Goal: Browse casually: Explore the website without a specific task or goal

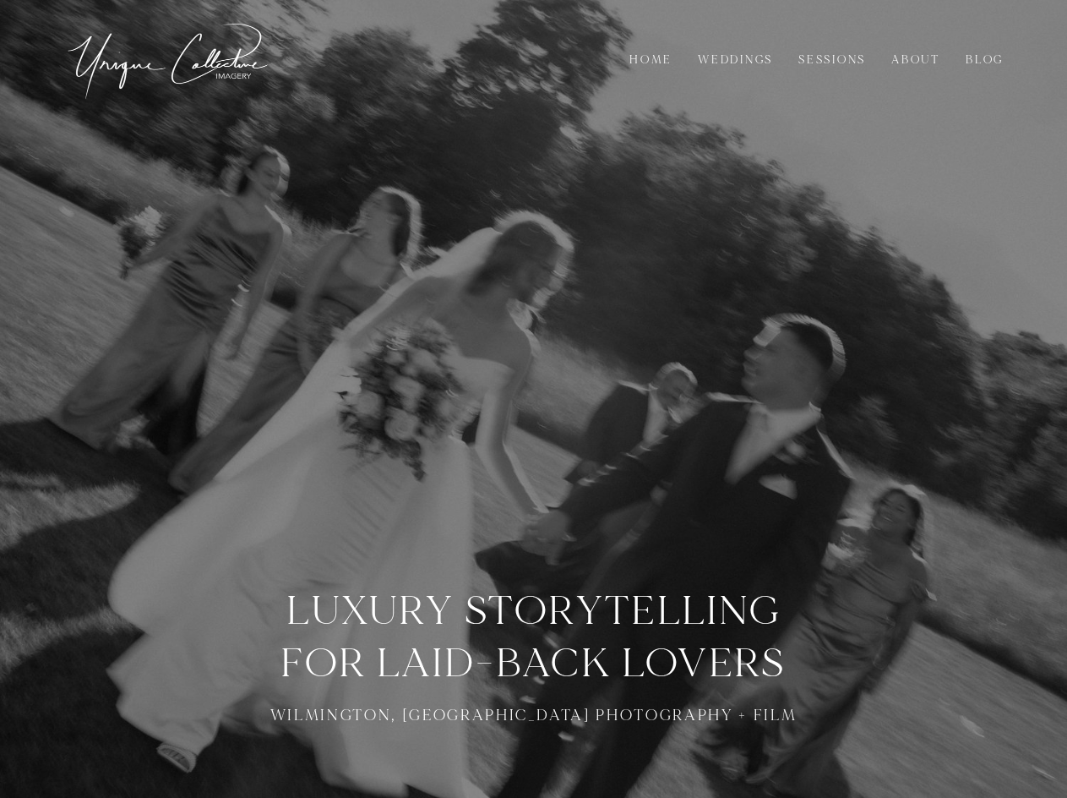
click at [834, 61] on link "Sessions" at bounding box center [832, 60] width 85 height 19
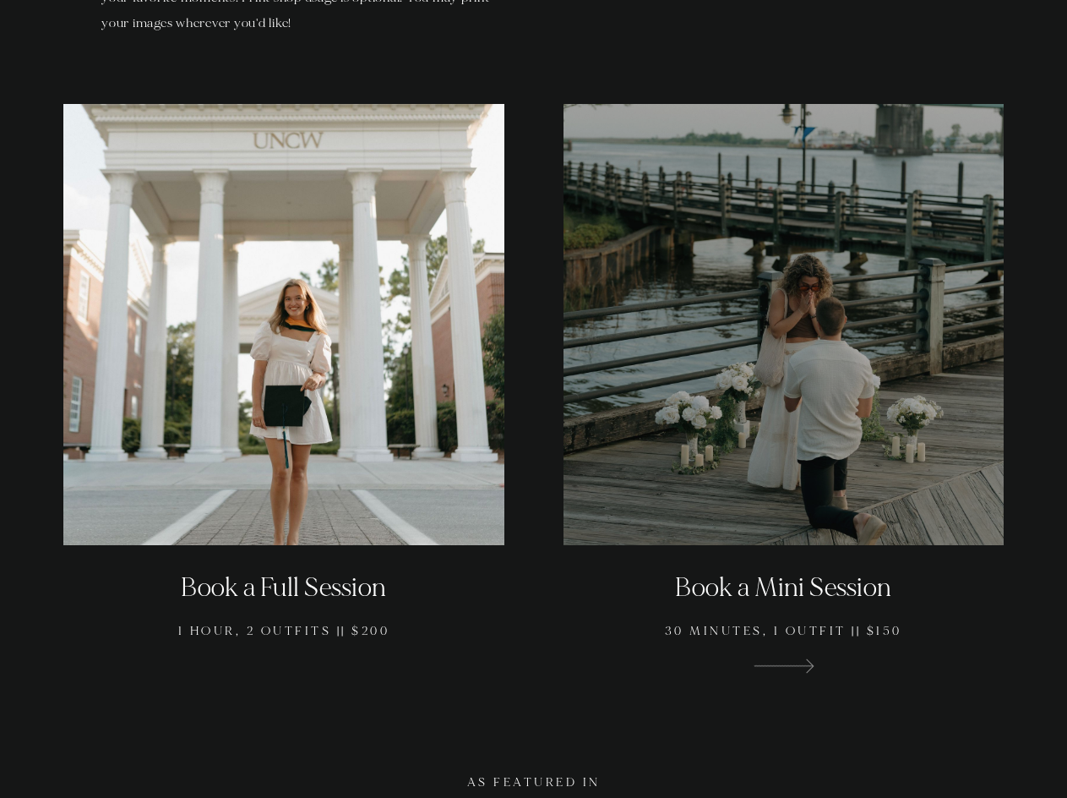
scroll to position [1352, 0]
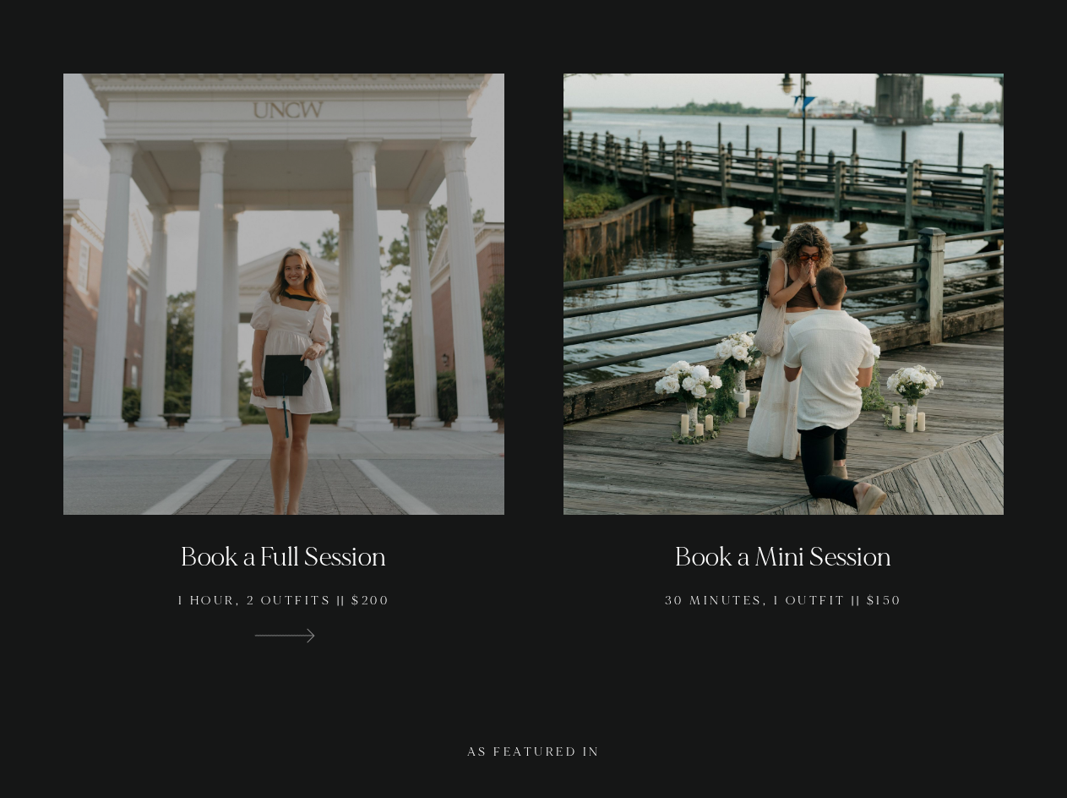
click at [279, 328] on div at bounding box center [283, 294] width 441 height 441
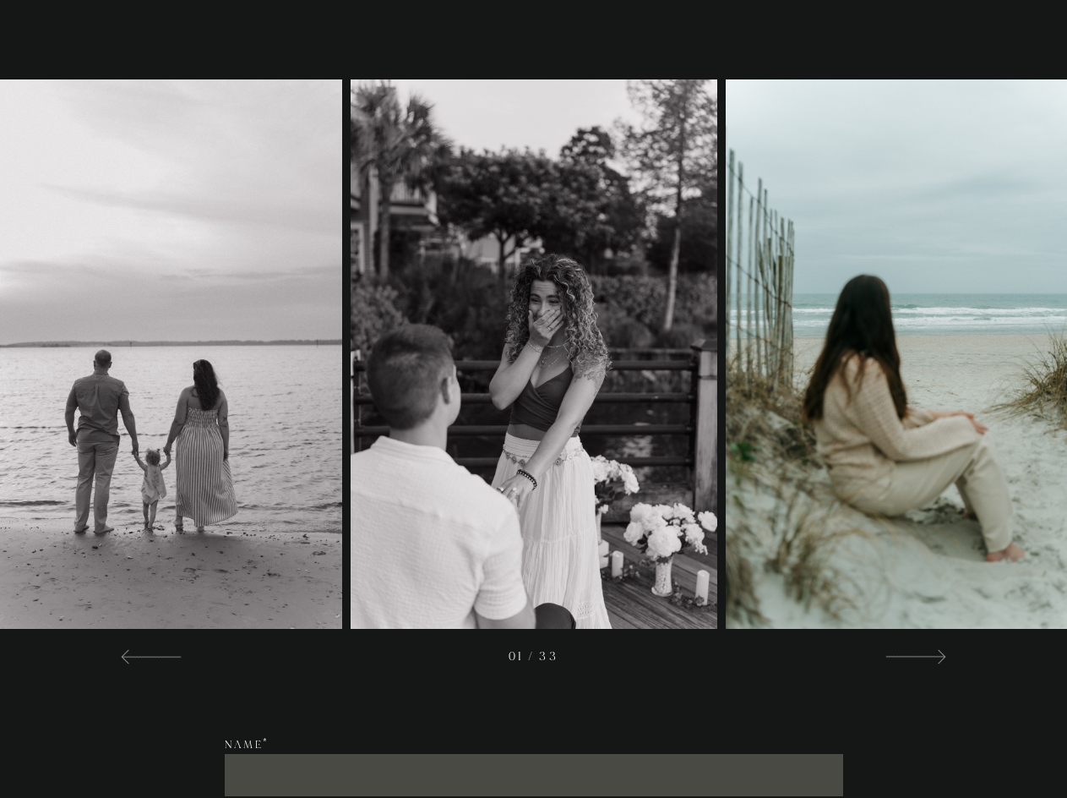
scroll to position [2366, 0]
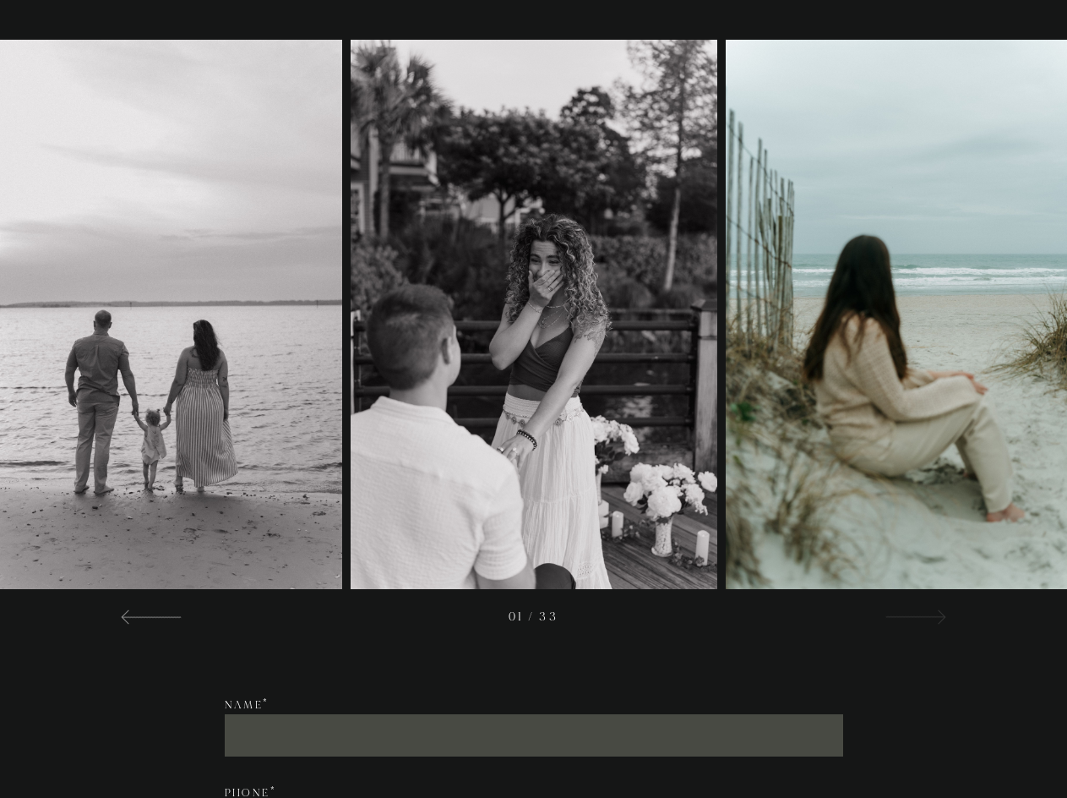
click at [935, 625] on span at bounding box center [939, 617] width 14 height 14
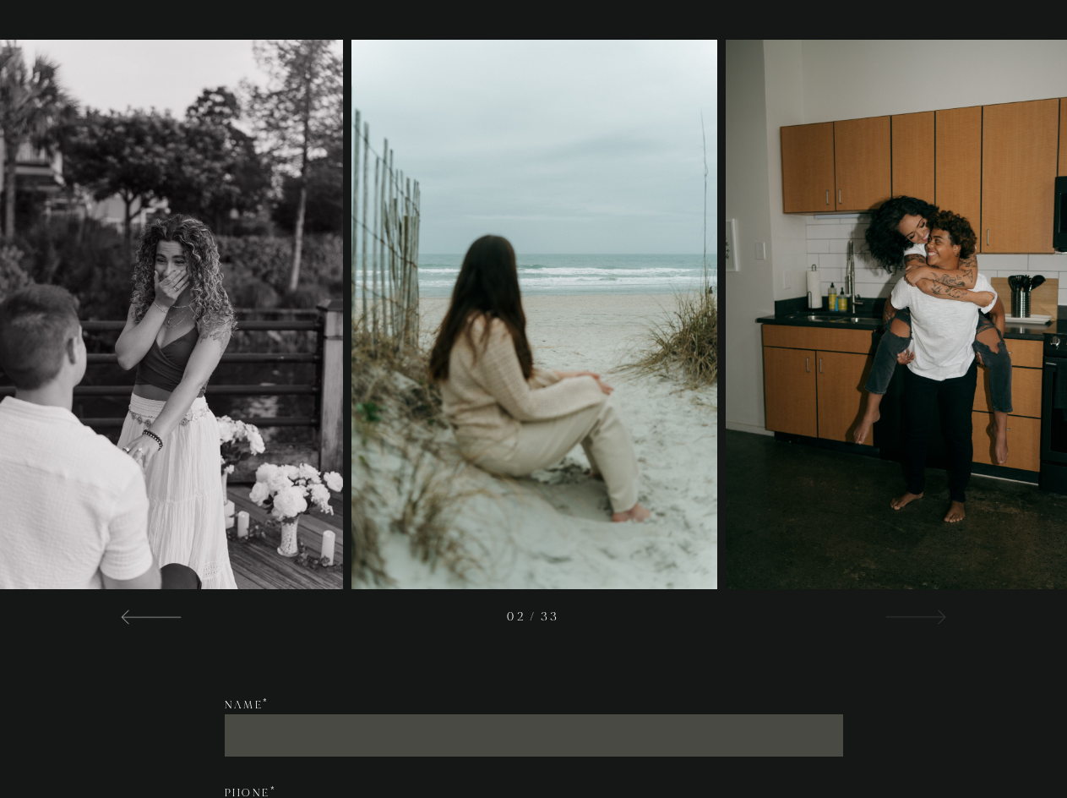
click at [936, 625] on span at bounding box center [939, 617] width 14 height 14
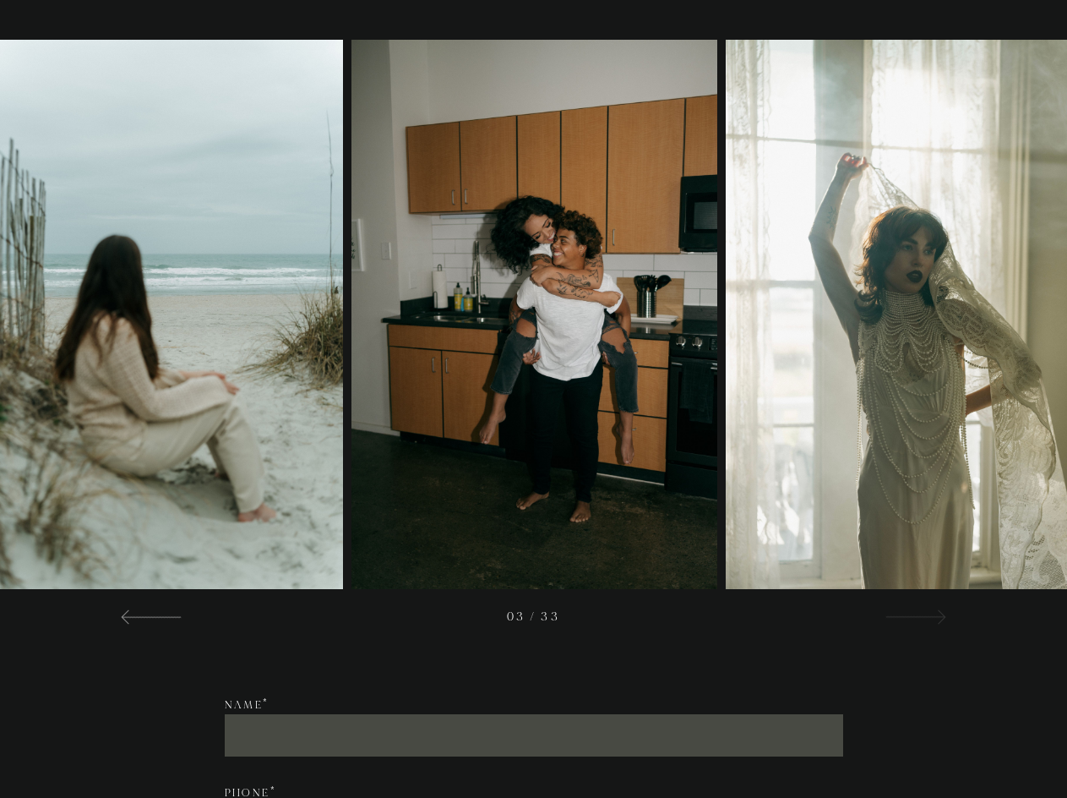
click at [936, 625] on span at bounding box center [939, 617] width 14 height 14
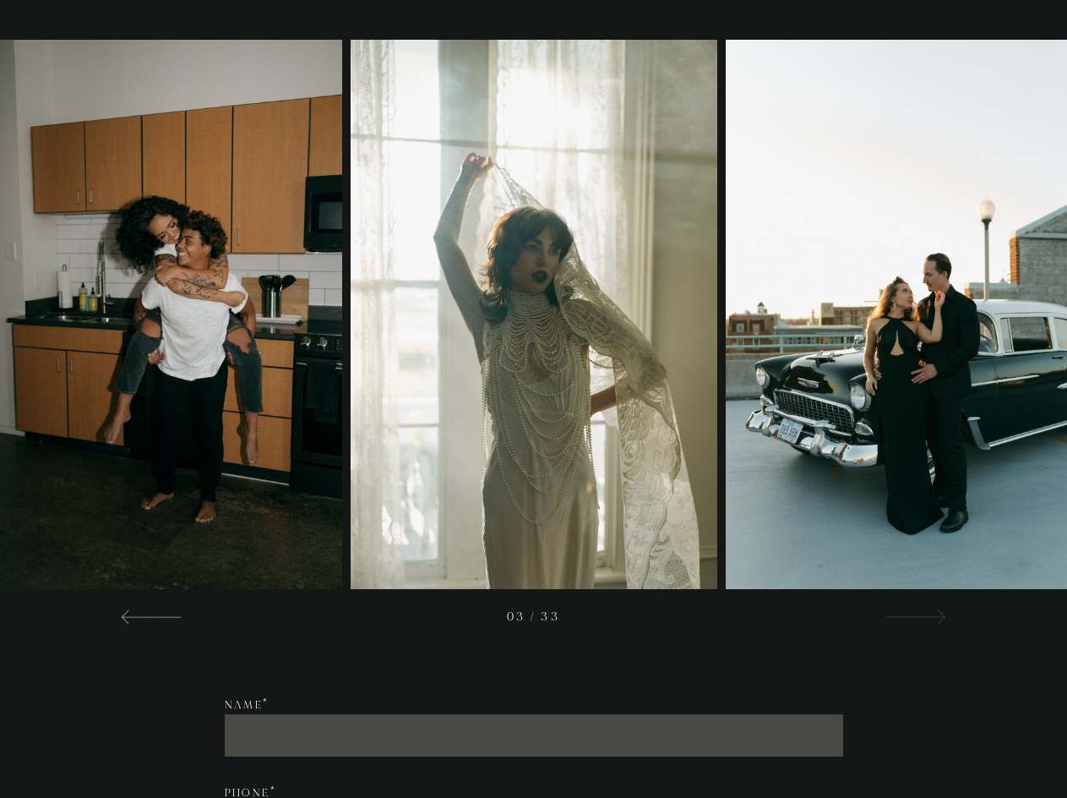
click at [936, 625] on span at bounding box center [939, 617] width 14 height 14
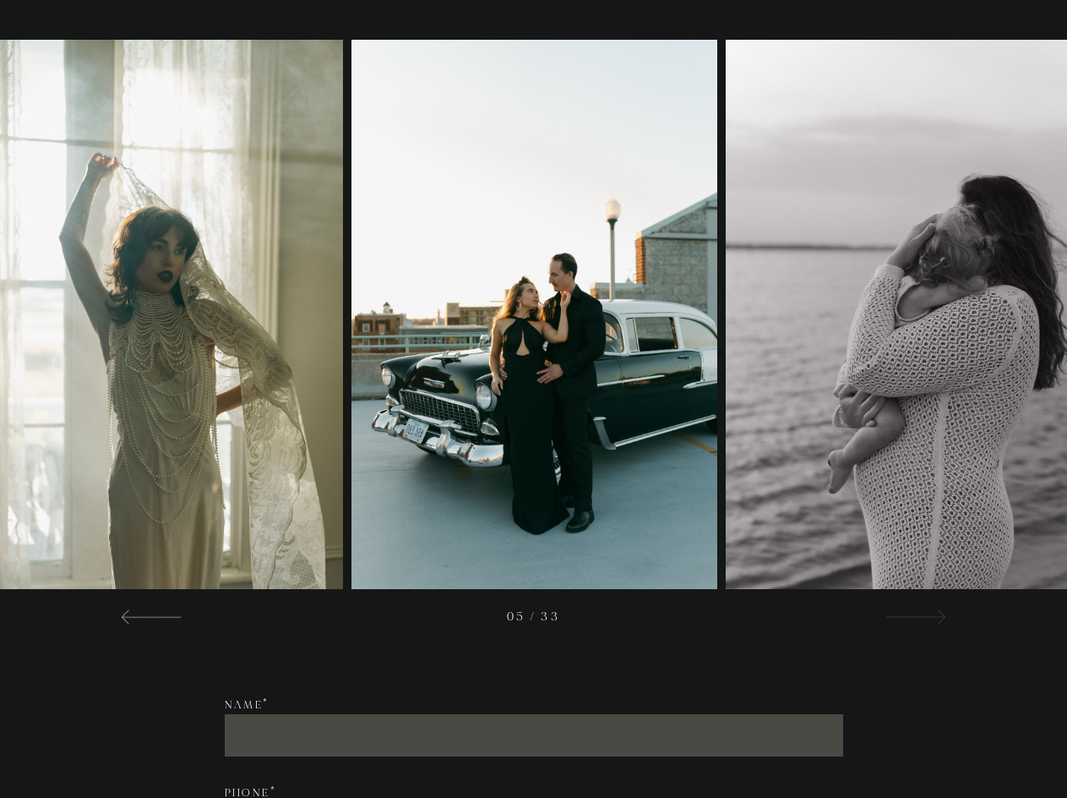
click at [936, 625] on span at bounding box center [939, 617] width 14 height 14
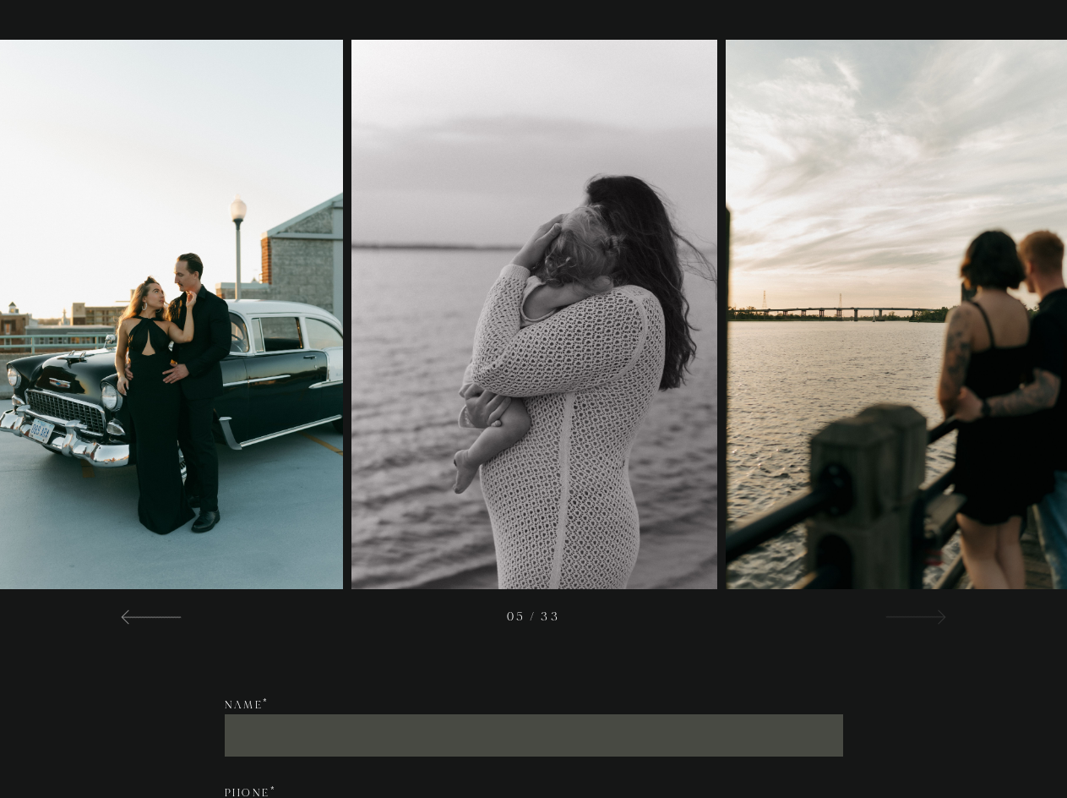
click at [936, 625] on span at bounding box center [939, 617] width 14 height 14
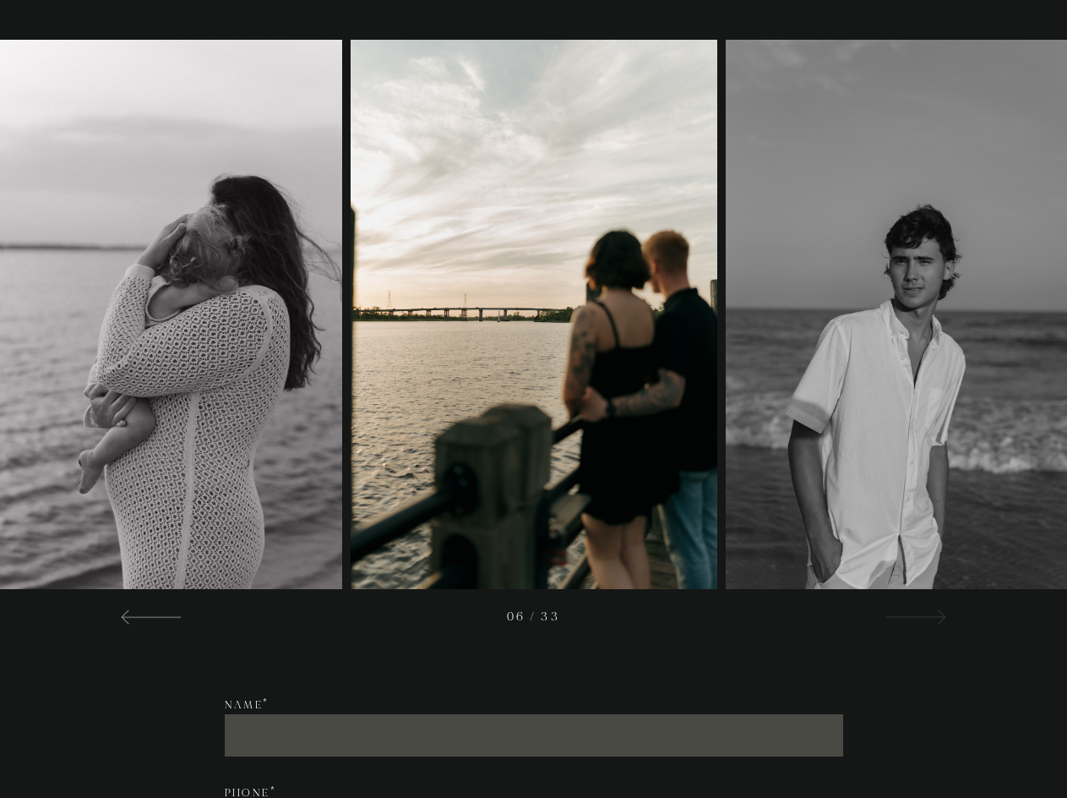
click at [936, 625] on span at bounding box center [939, 617] width 14 height 14
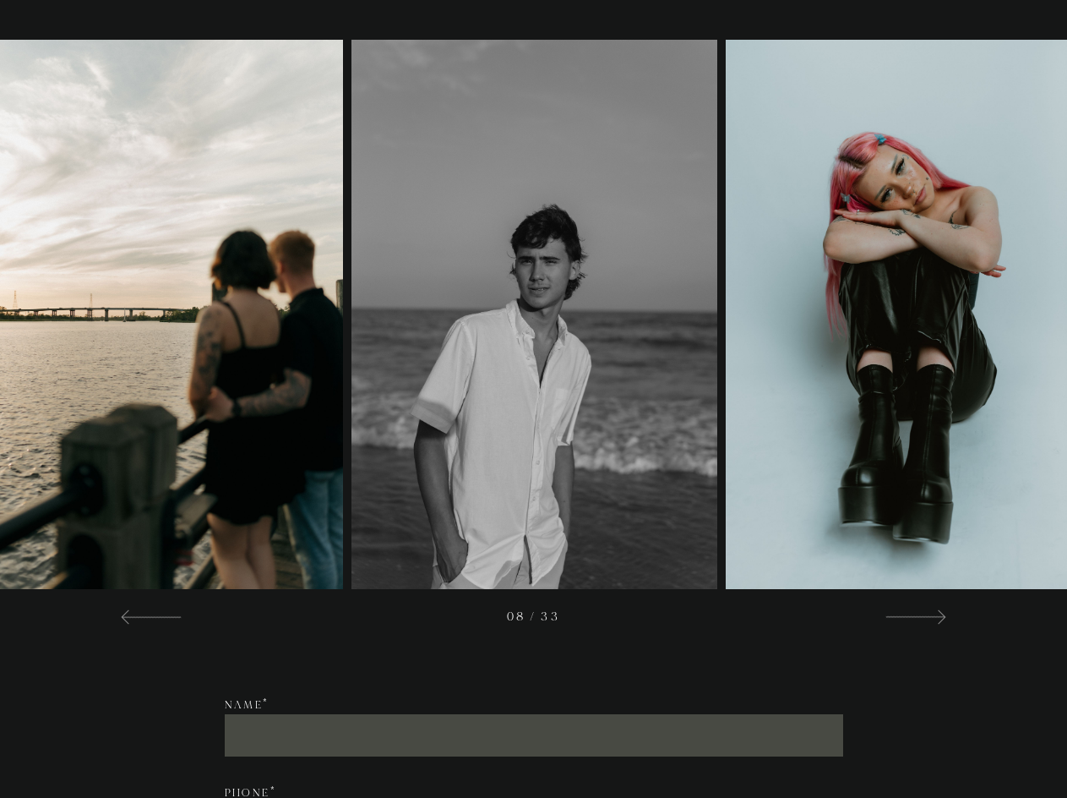
click at [936, 626] on div "08 / 33" at bounding box center [533, 607] width 849 height 37
click at [937, 626] on div "08 / 33" at bounding box center [533, 607] width 849 height 37
click at [929, 626] on div at bounding box center [915, 616] width 61 height 20
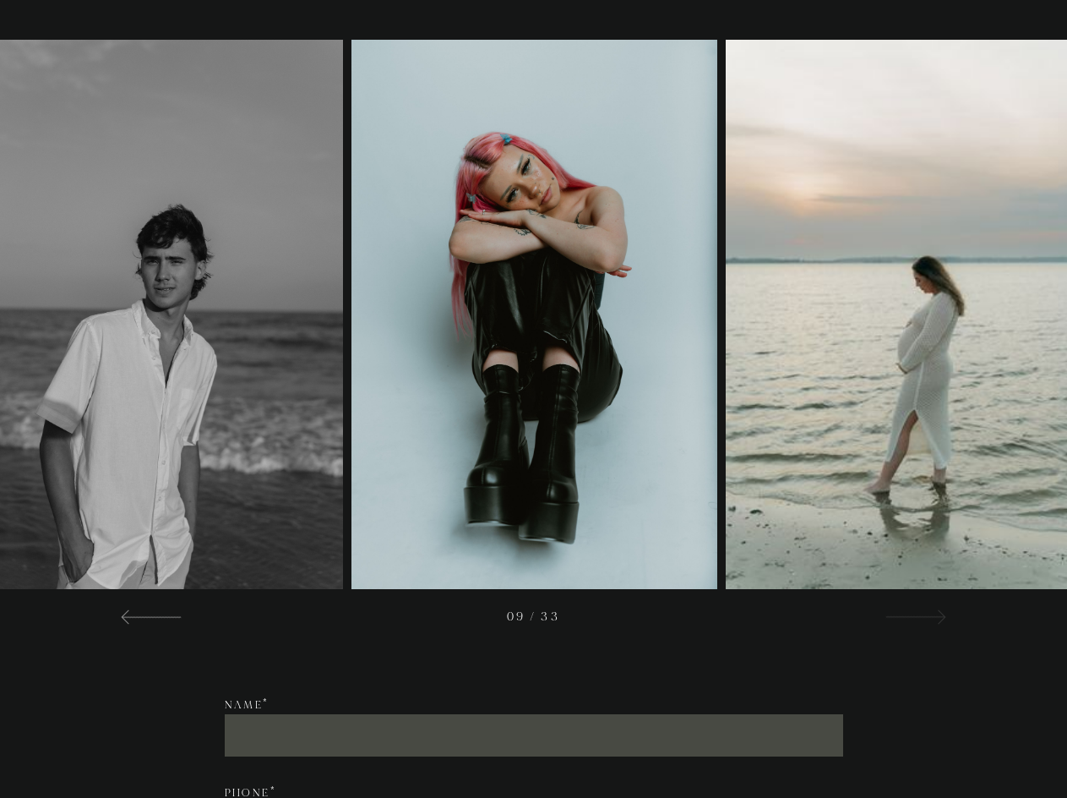
click at [929, 626] on div at bounding box center [915, 616] width 61 height 20
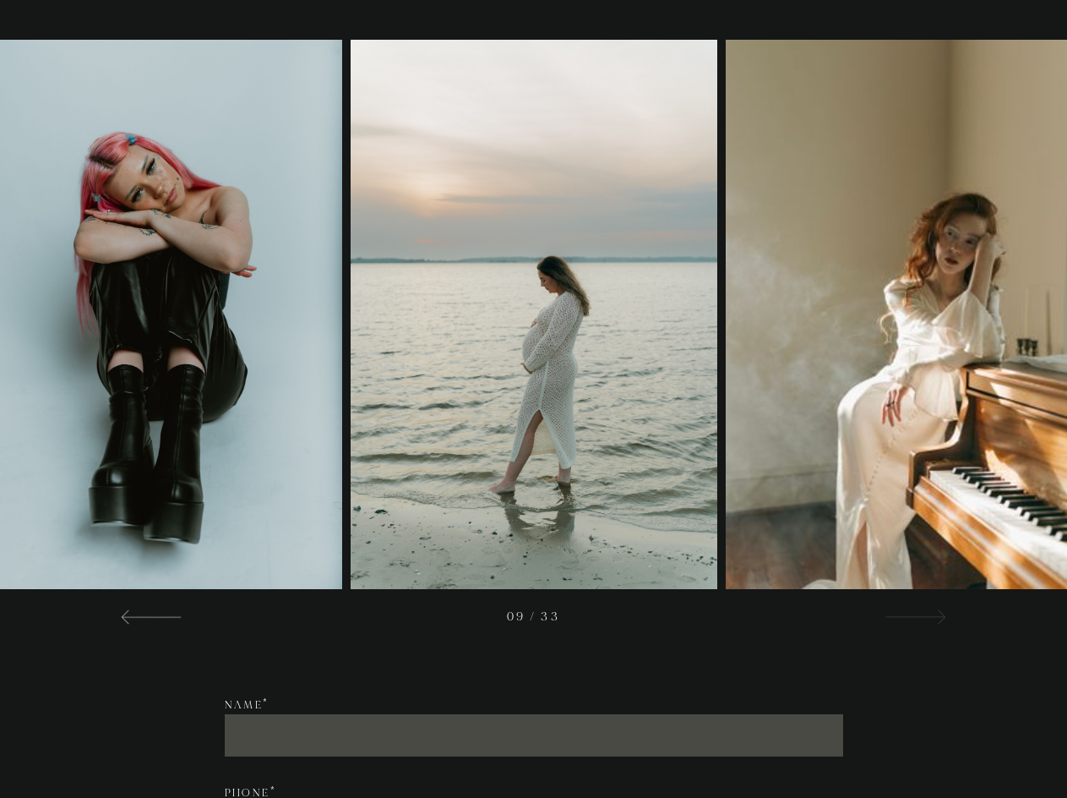
click at [929, 626] on div at bounding box center [915, 616] width 61 height 20
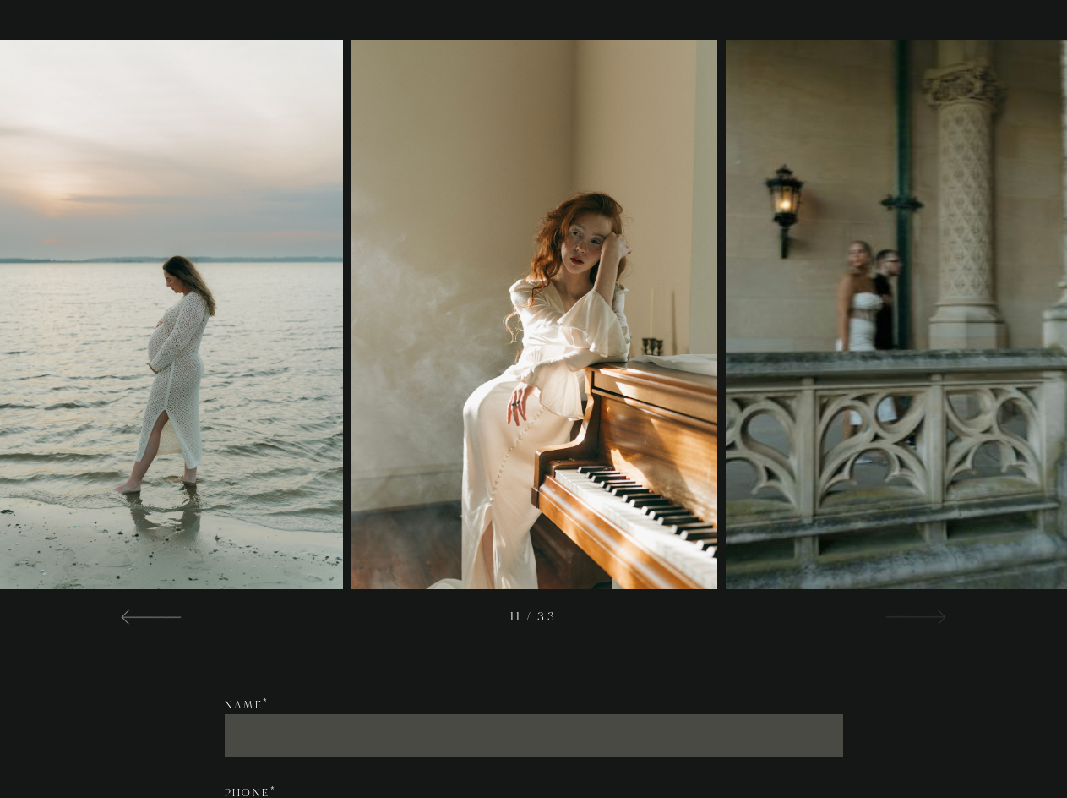
click at [929, 626] on div at bounding box center [915, 616] width 61 height 20
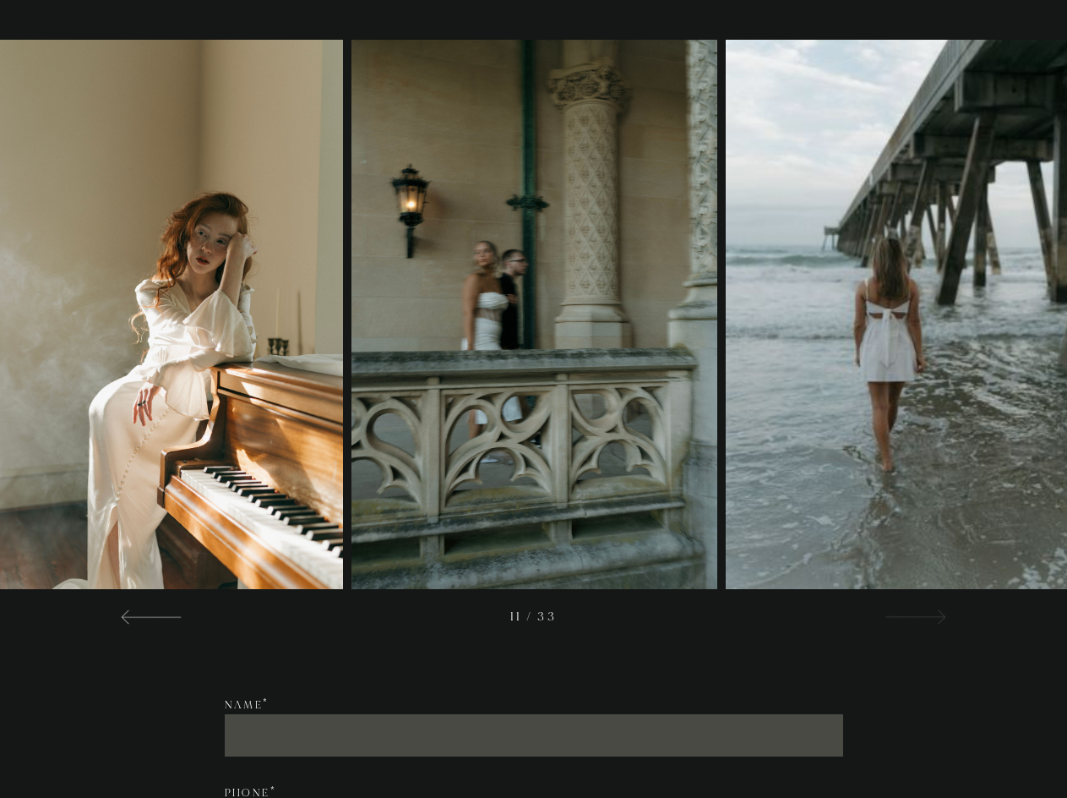
click at [929, 626] on div at bounding box center [915, 616] width 61 height 20
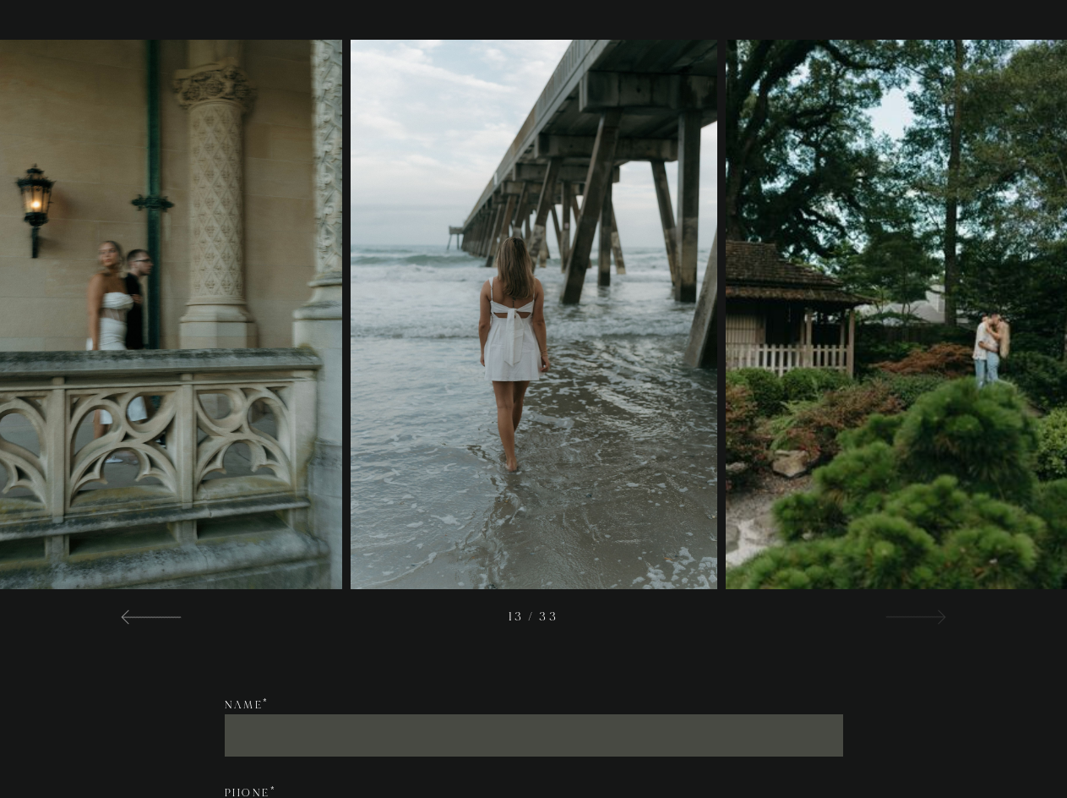
click at [929, 626] on div at bounding box center [915, 616] width 61 height 20
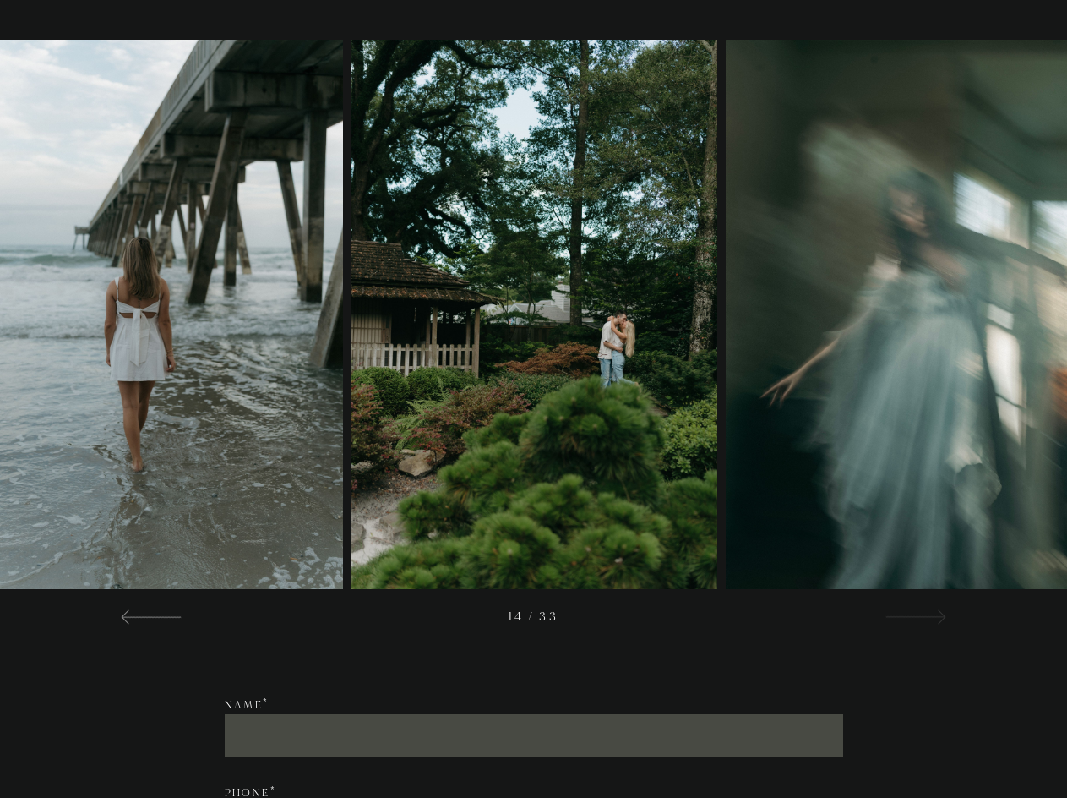
click at [929, 626] on div at bounding box center [915, 616] width 61 height 20
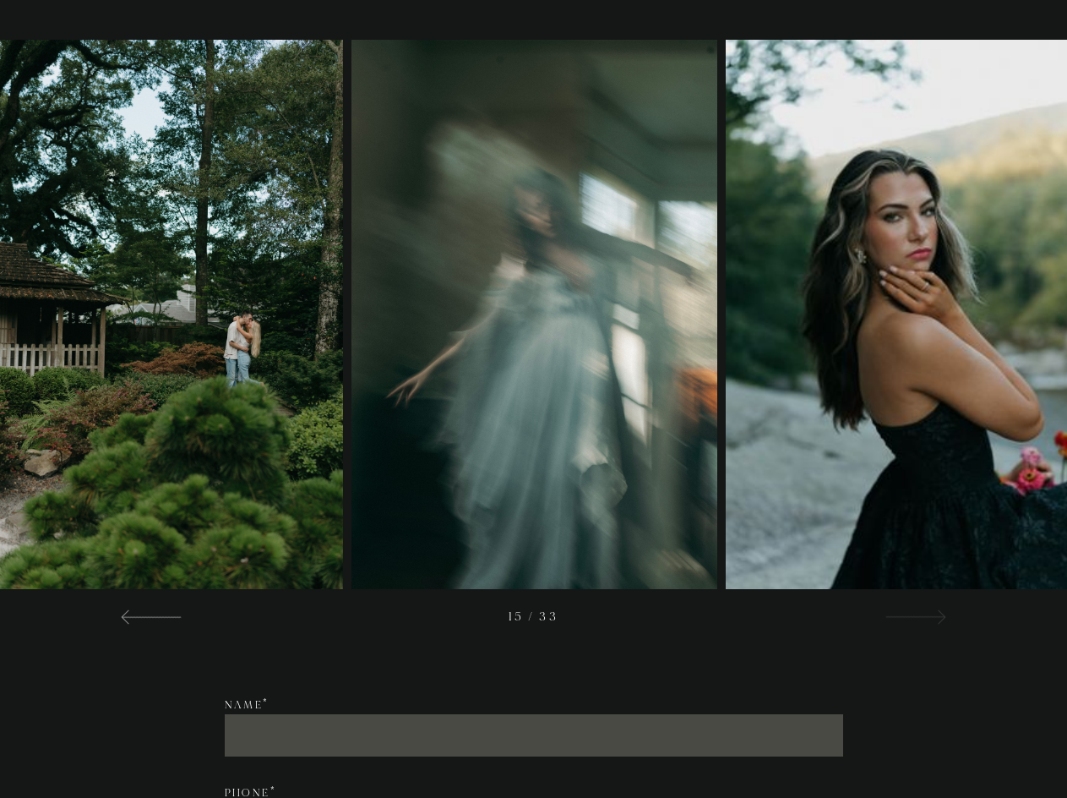
click at [929, 626] on div at bounding box center [915, 616] width 61 height 20
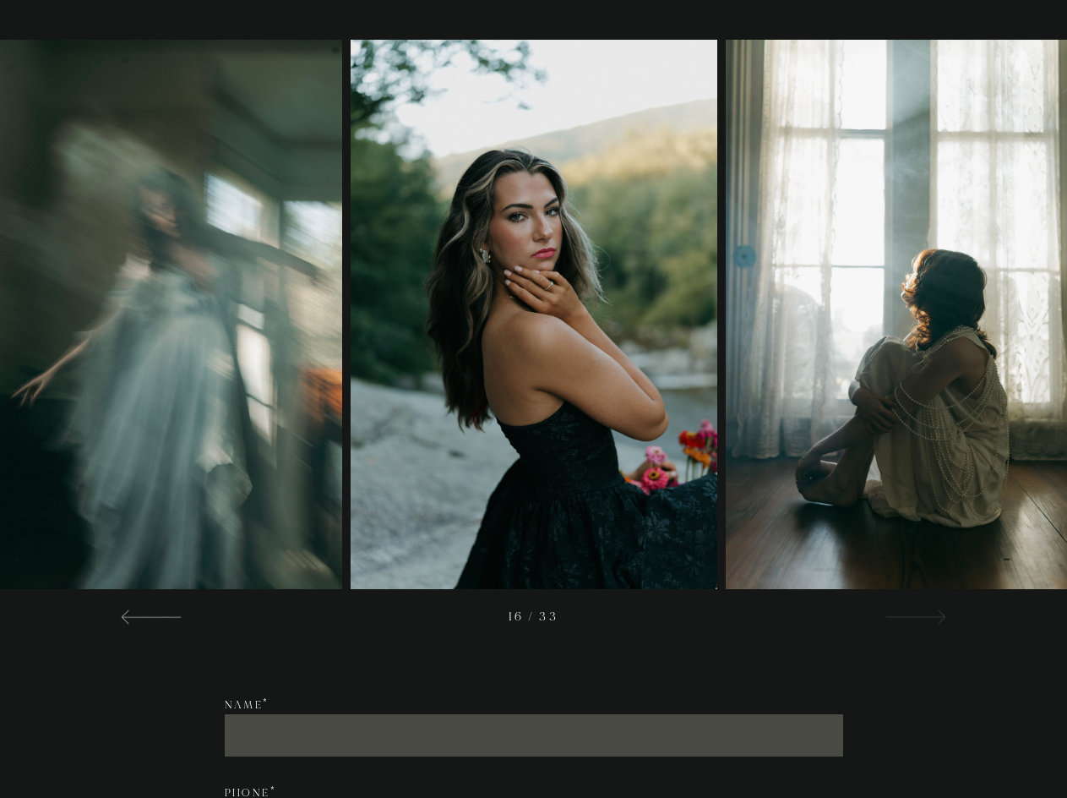
click at [929, 626] on div at bounding box center [915, 616] width 61 height 20
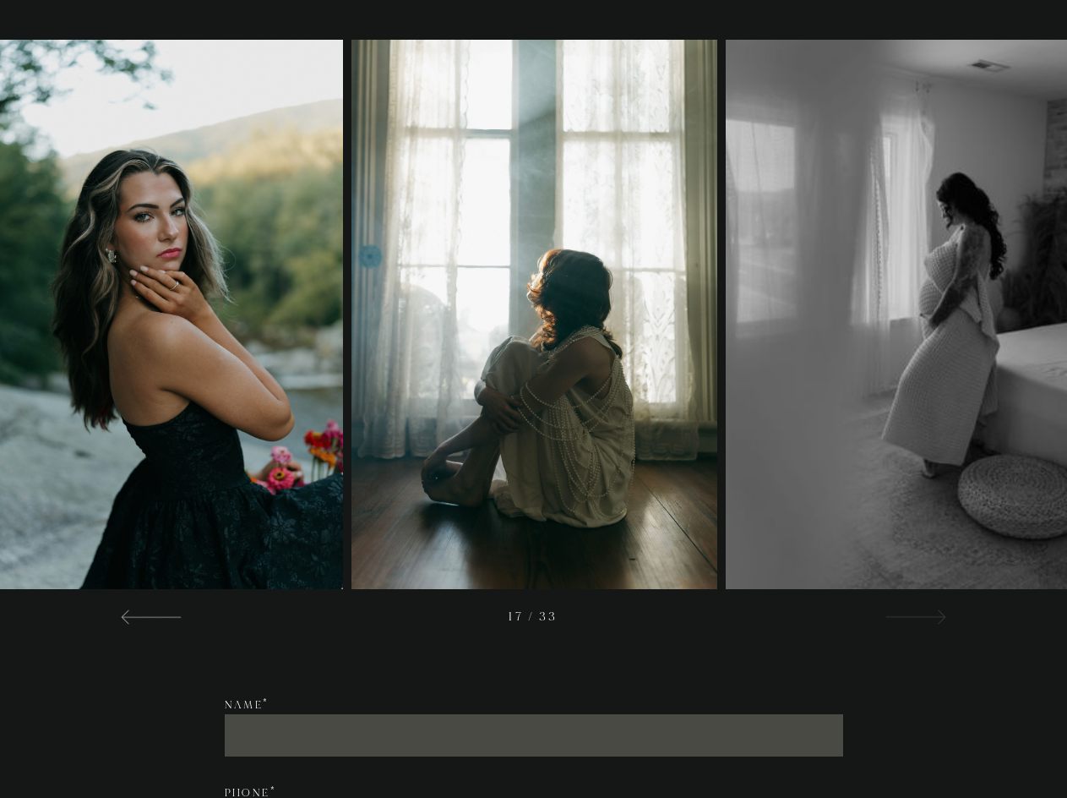
click at [929, 626] on div at bounding box center [915, 616] width 61 height 20
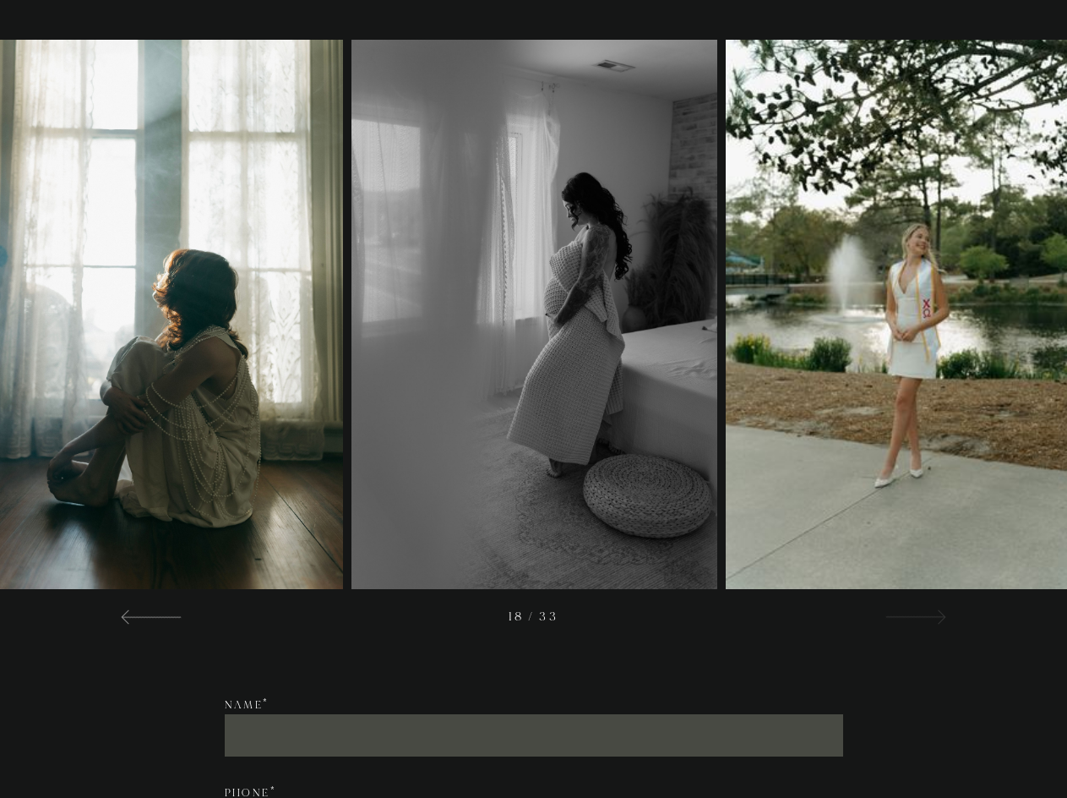
click at [929, 626] on div at bounding box center [915, 616] width 61 height 20
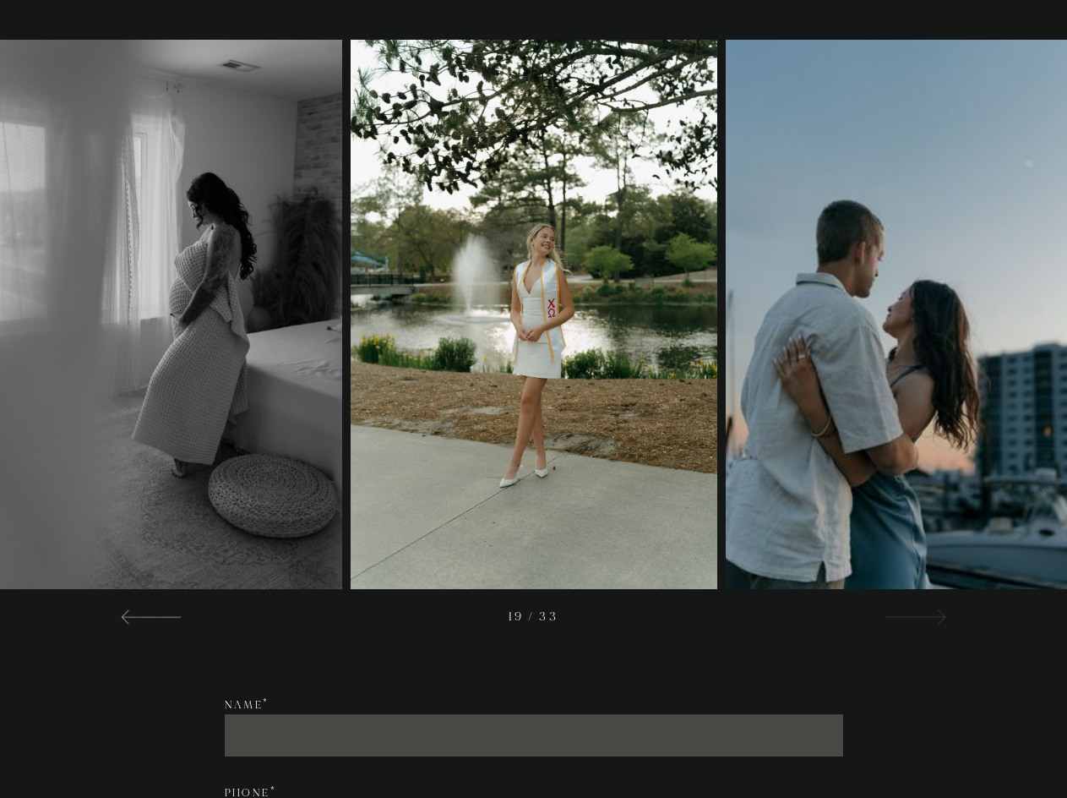
click at [929, 626] on div at bounding box center [915, 616] width 61 height 20
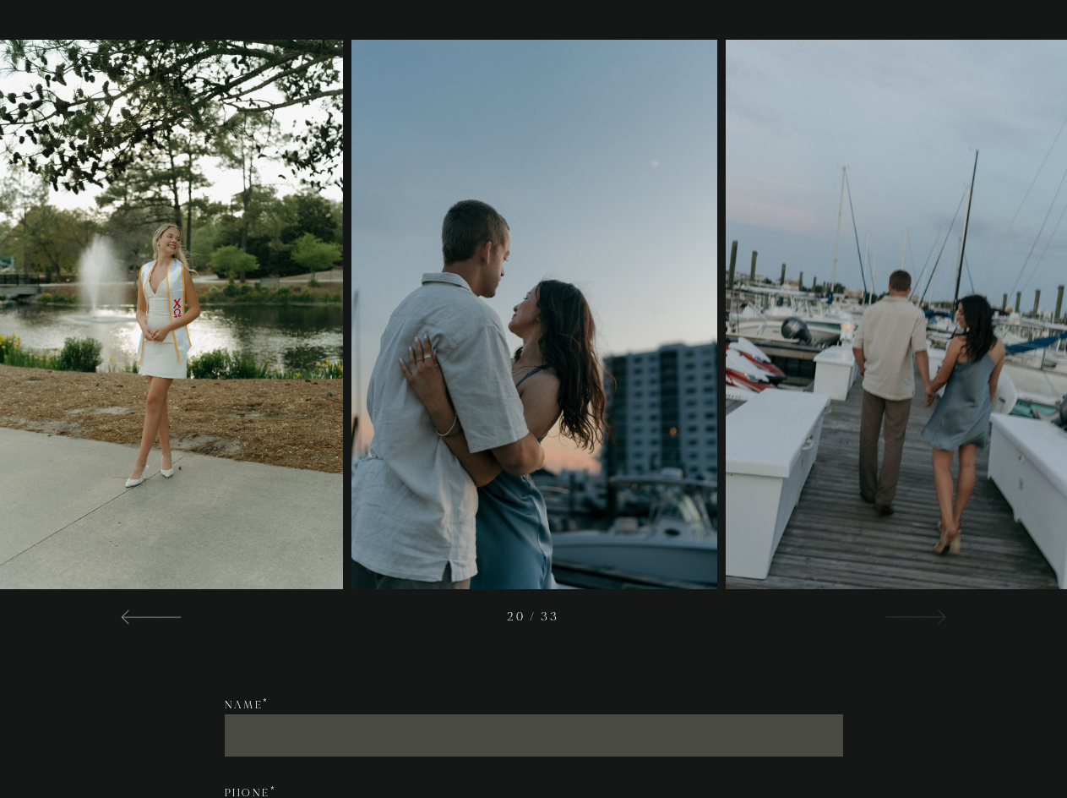
click at [929, 626] on div at bounding box center [915, 616] width 61 height 20
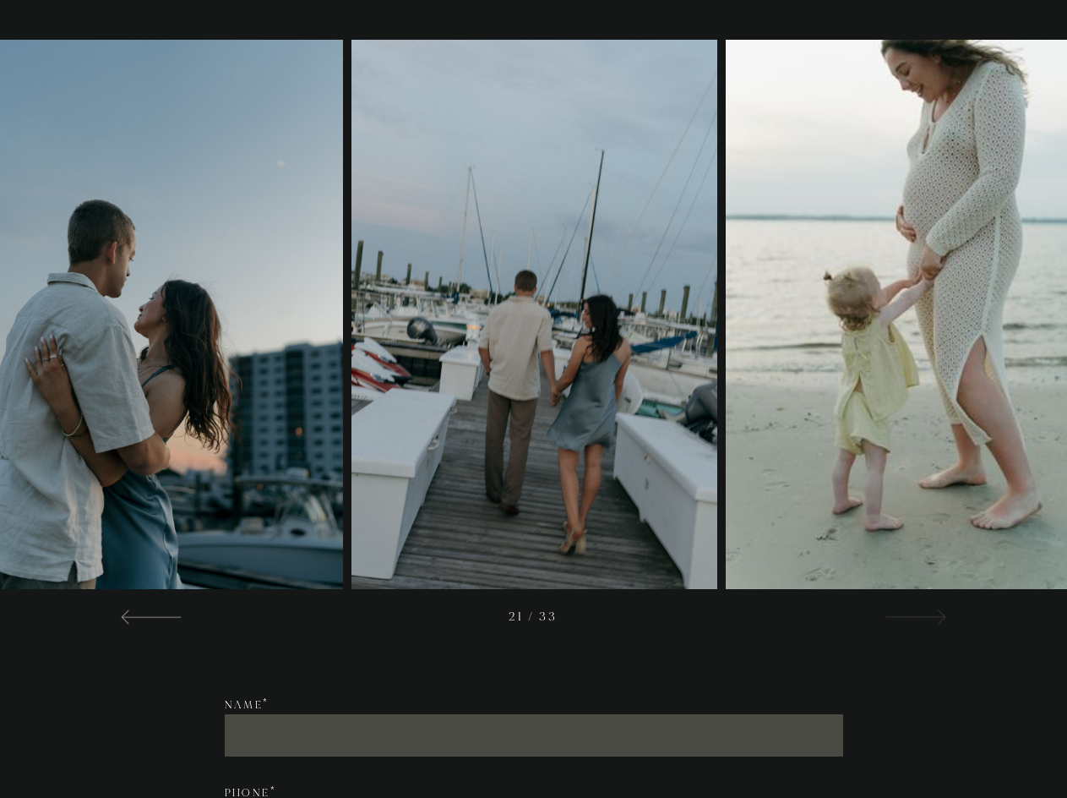
click at [929, 626] on div at bounding box center [915, 616] width 61 height 20
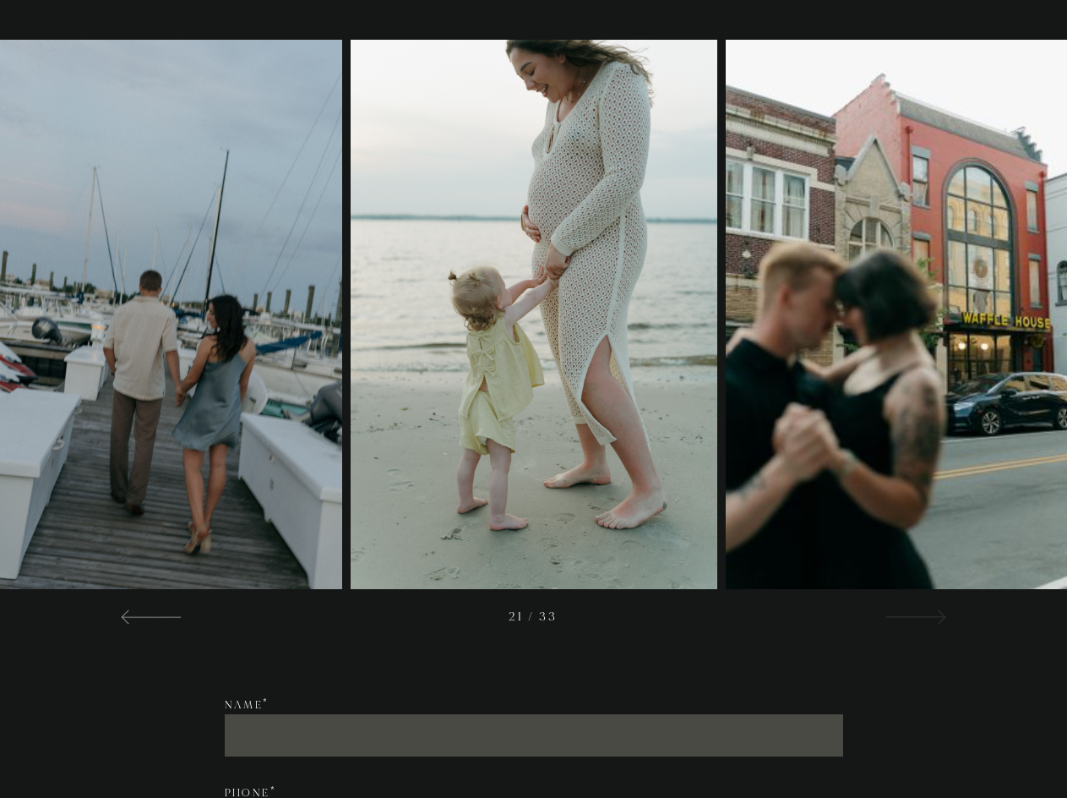
click at [929, 626] on div at bounding box center [915, 616] width 61 height 20
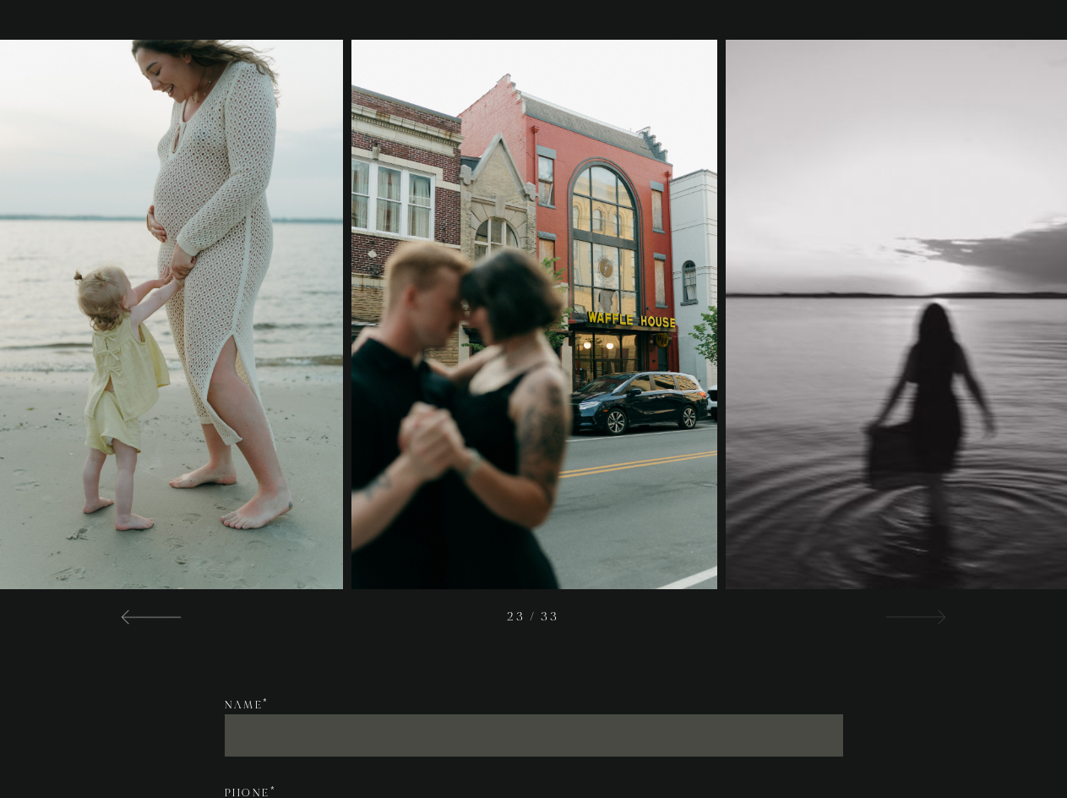
click at [929, 626] on div at bounding box center [915, 616] width 61 height 20
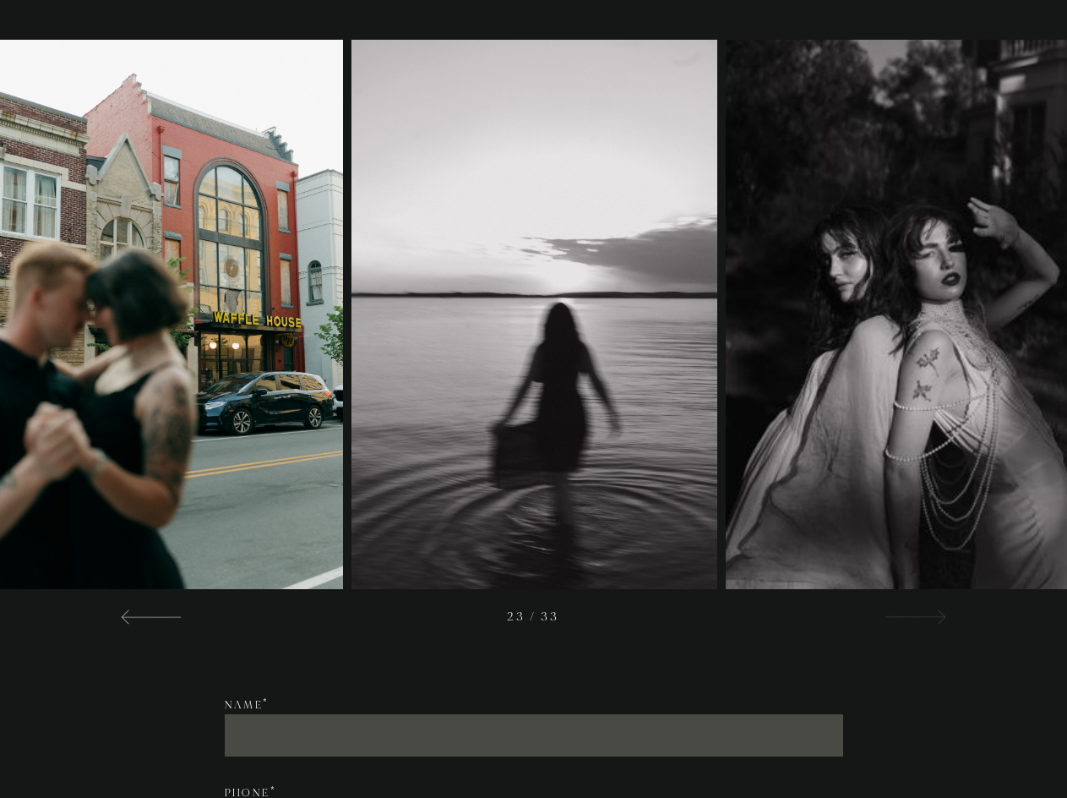
click at [929, 626] on div at bounding box center [915, 616] width 61 height 20
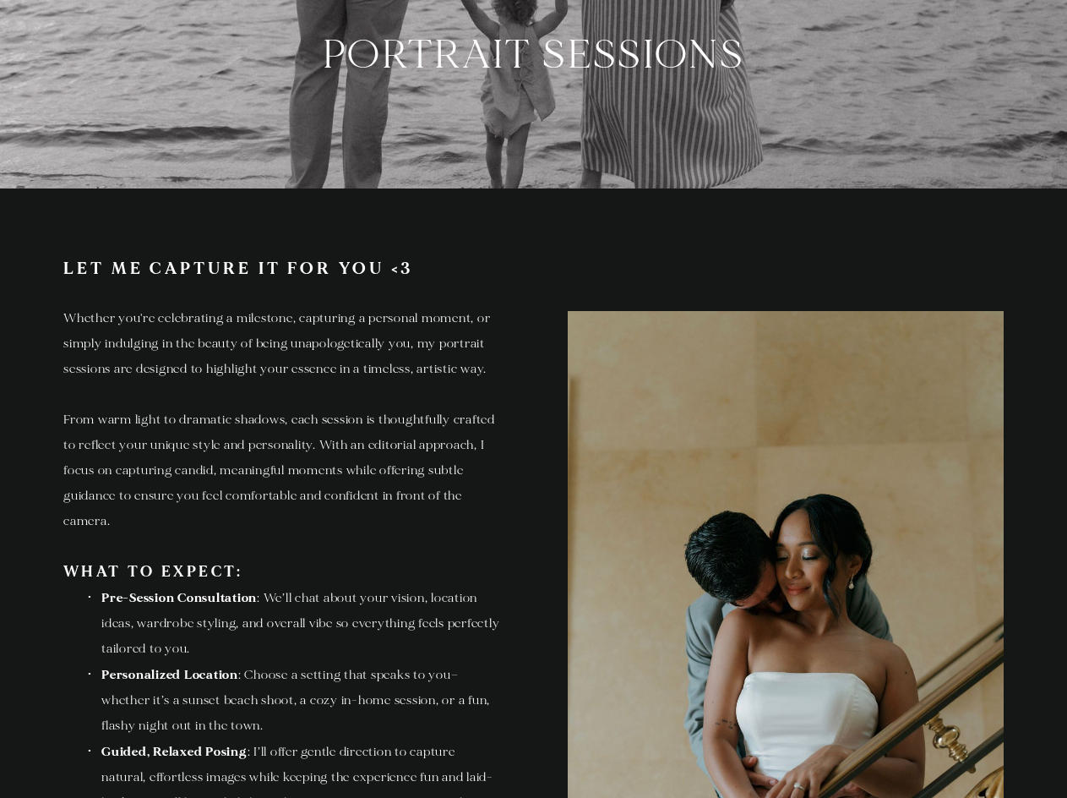
scroll to position [0, 0]
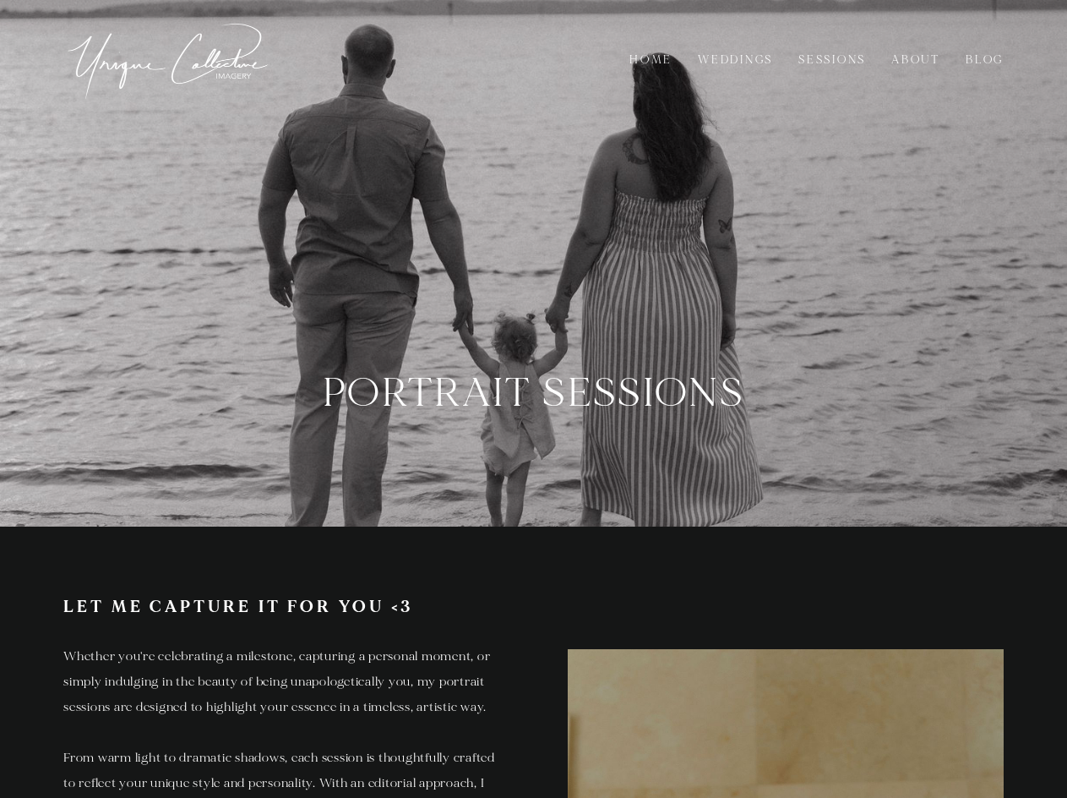
click at [207, 66] on img at bounding box center [168, 59] width 211 height 91
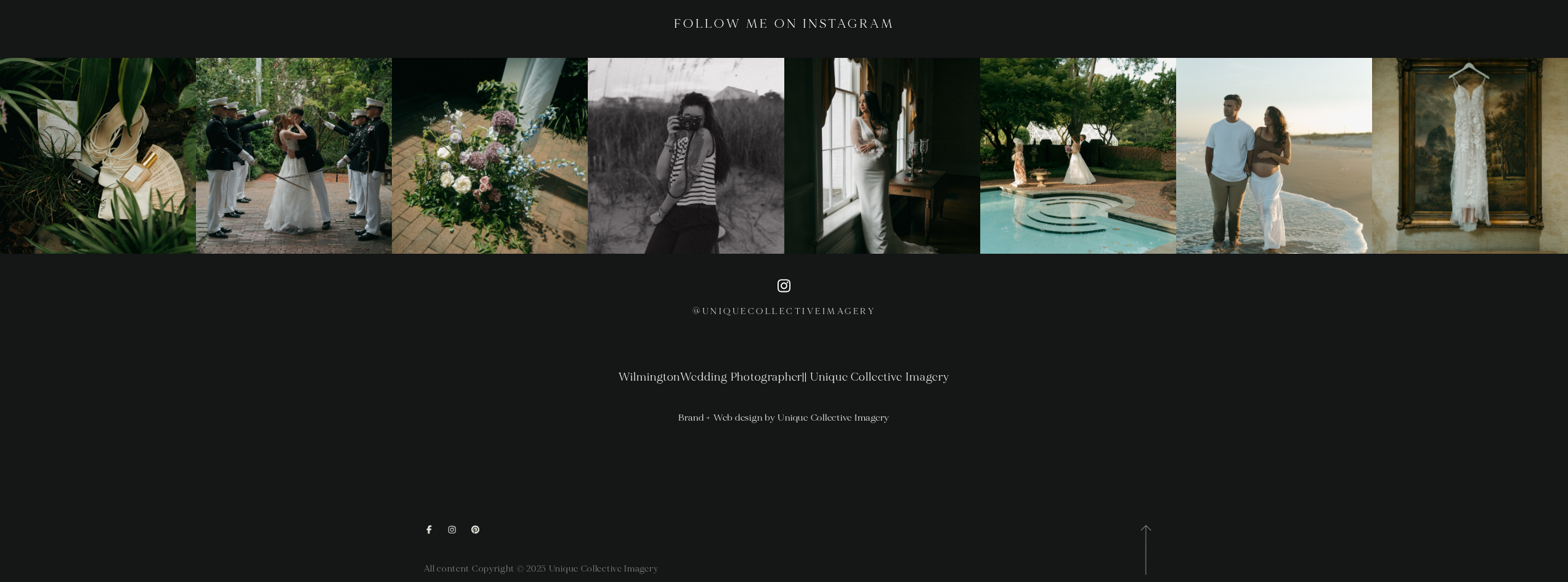
scroll to position [3848, 0]
